Goal: Browse casually

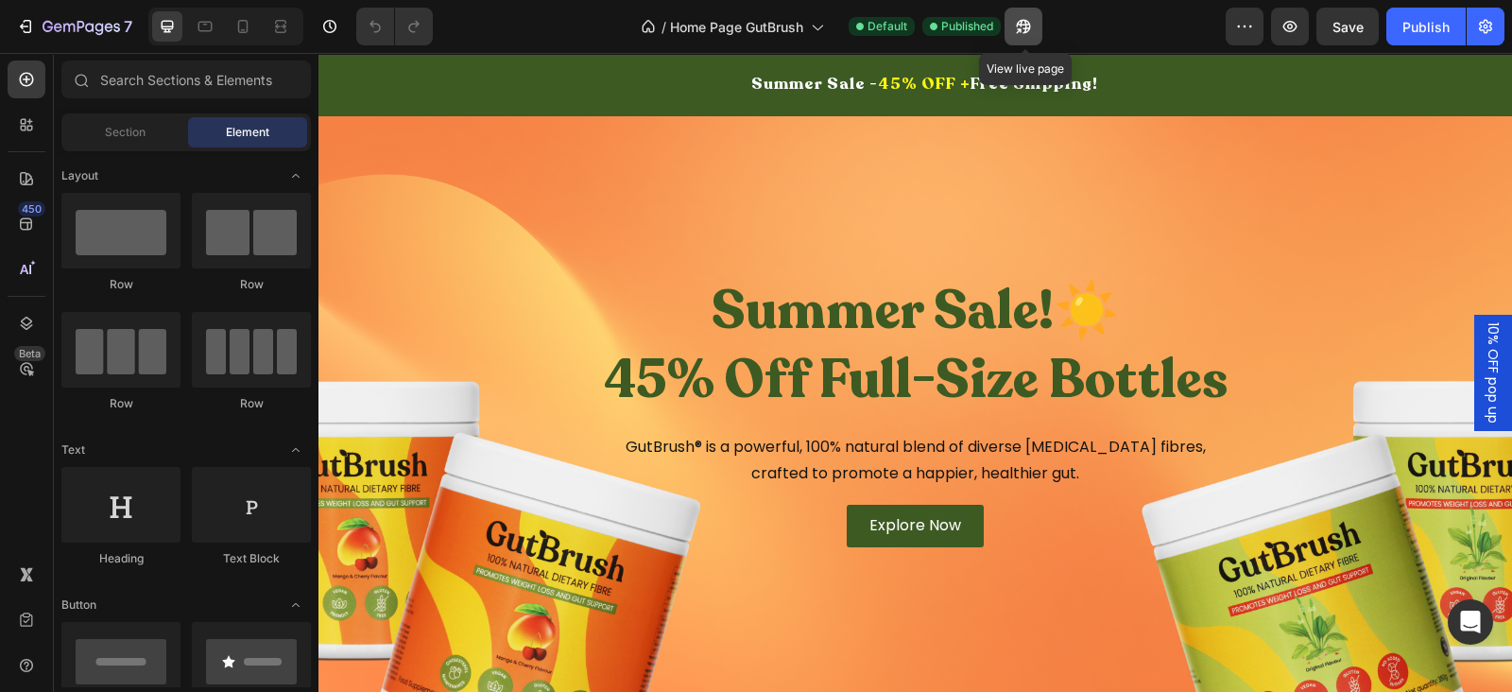
click at [1036, 30] on button "button" at bounding box center [1023, 27] width 38 height 38
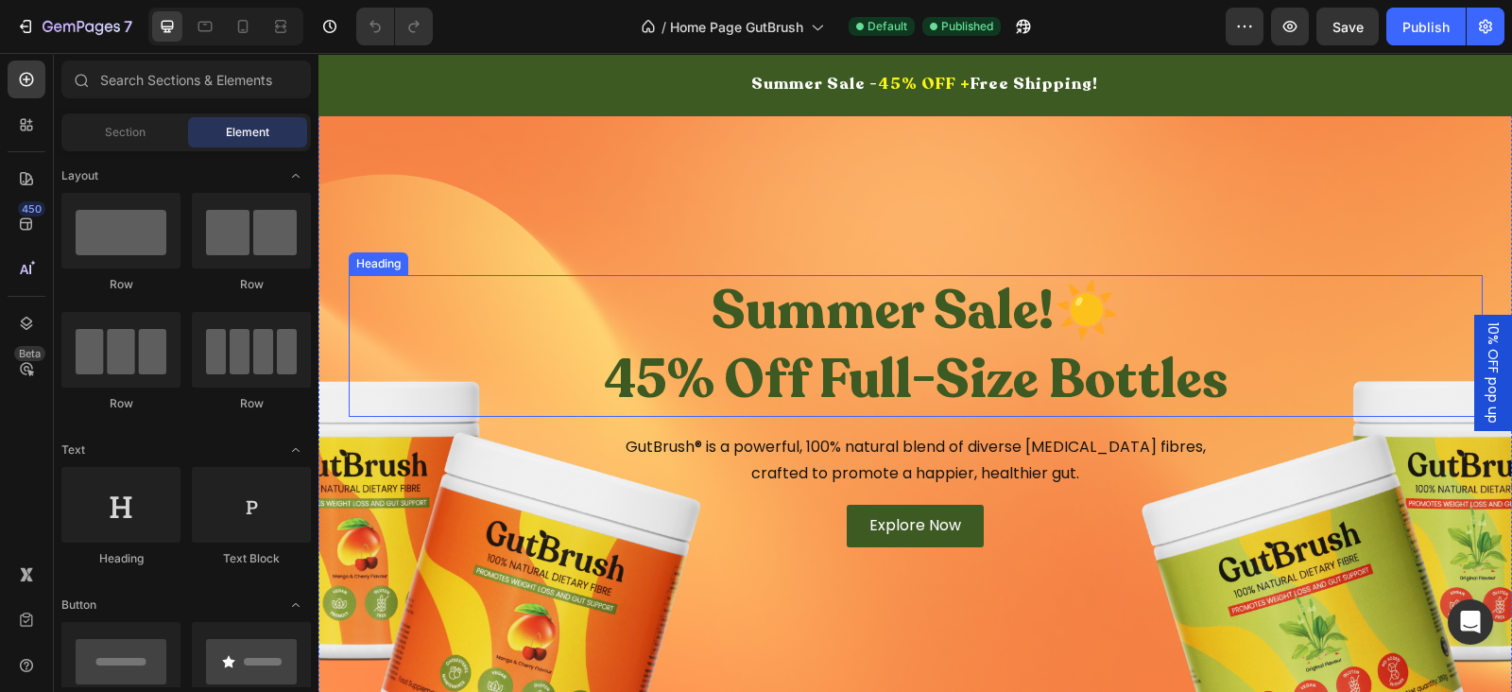
click at [881, 335] on h2 "Summer Sale!☀️ 45% Off Full-Size Bottles" at bounding box center [916, 346] width 1134 height 142
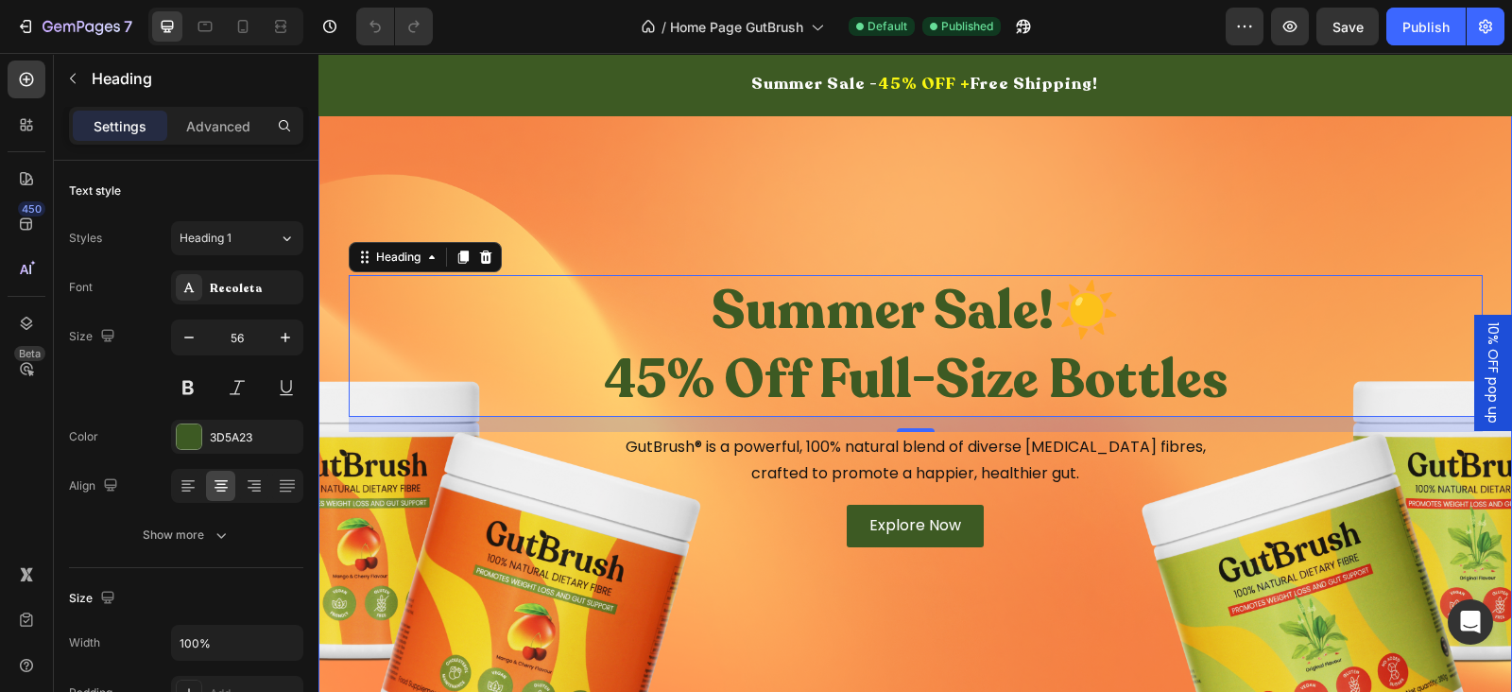
click at [907, 137] on div "Overlay" at bounding box center [914, 411] width 1193 height 639
